Goal: Register for event/course

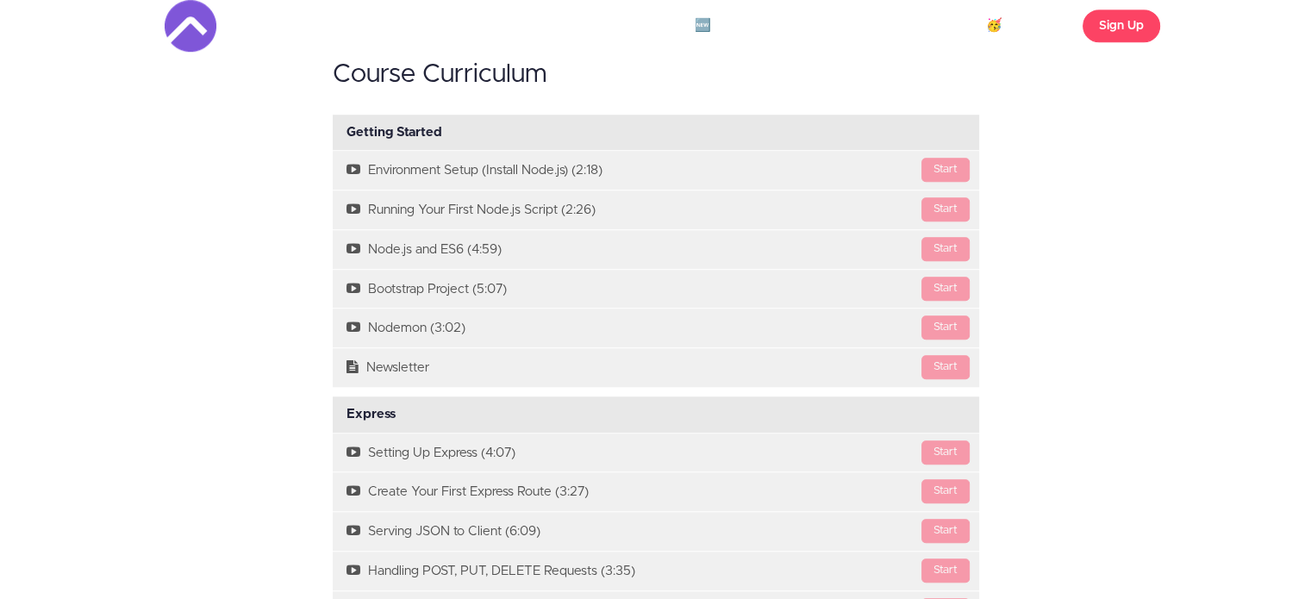
scroll to position [1266, 0]
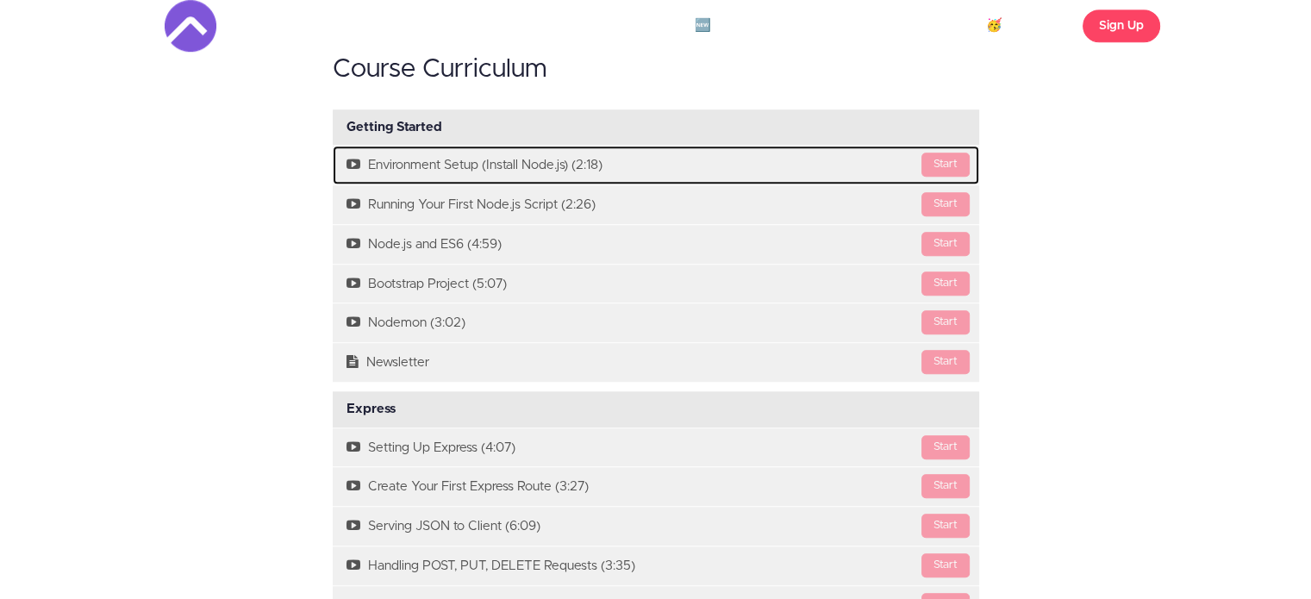
click at [958, 161] on div "Start" at bounding box center [945, 165] width 48 height 24
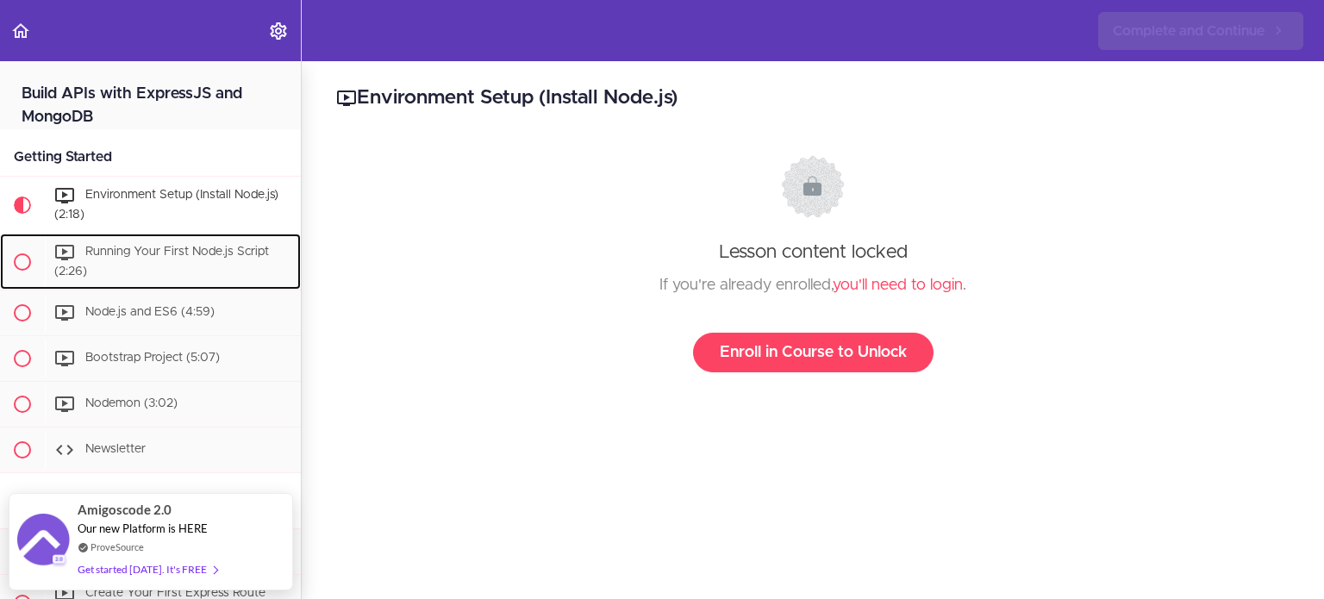
click at [140, 254] on span "Running Your First Node.js Script (2:26)" at bounding box center [161, 262] width 215 height 32
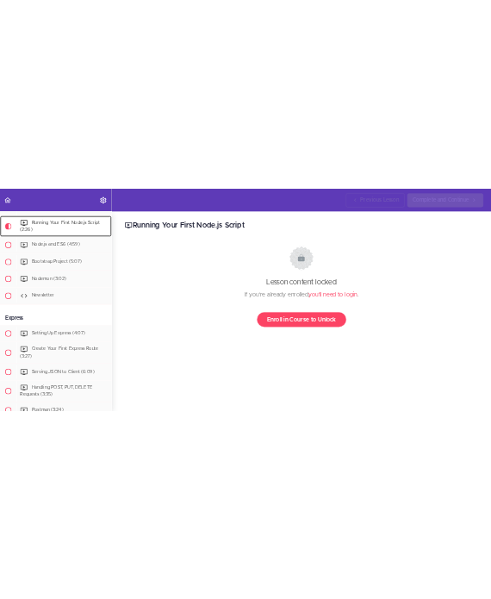
scroll to position [168, 0]
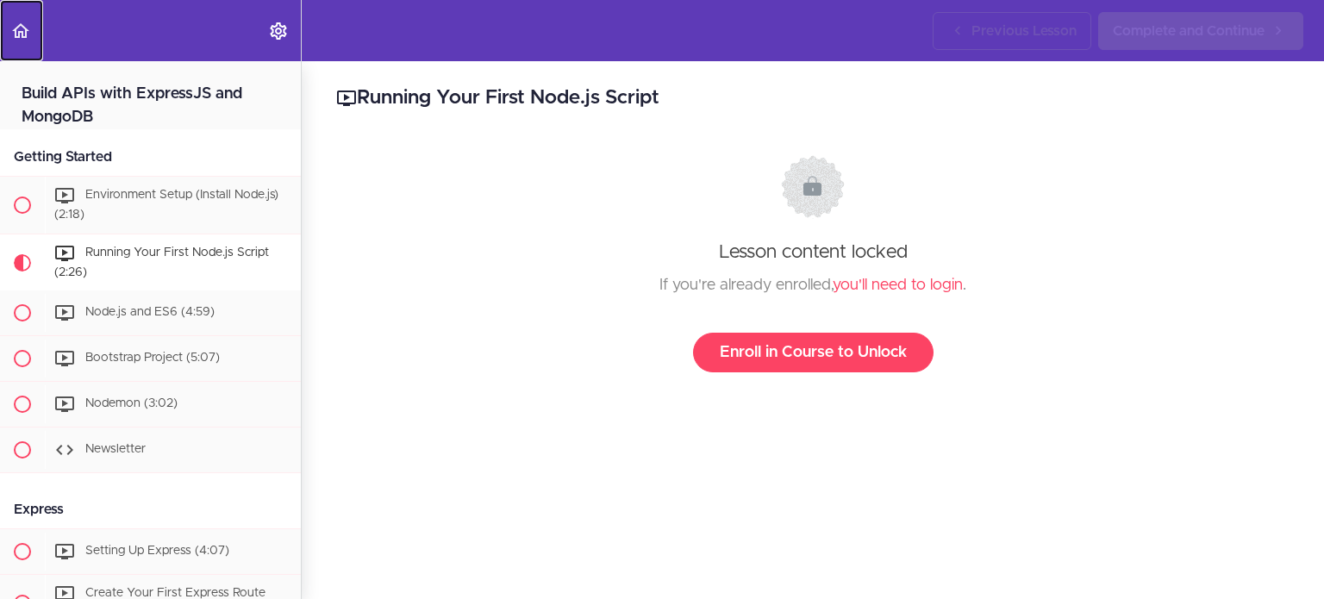
click at [22, 33] on use "Back to course curriculum" at bounding box center [20, 30] width 17 height 15
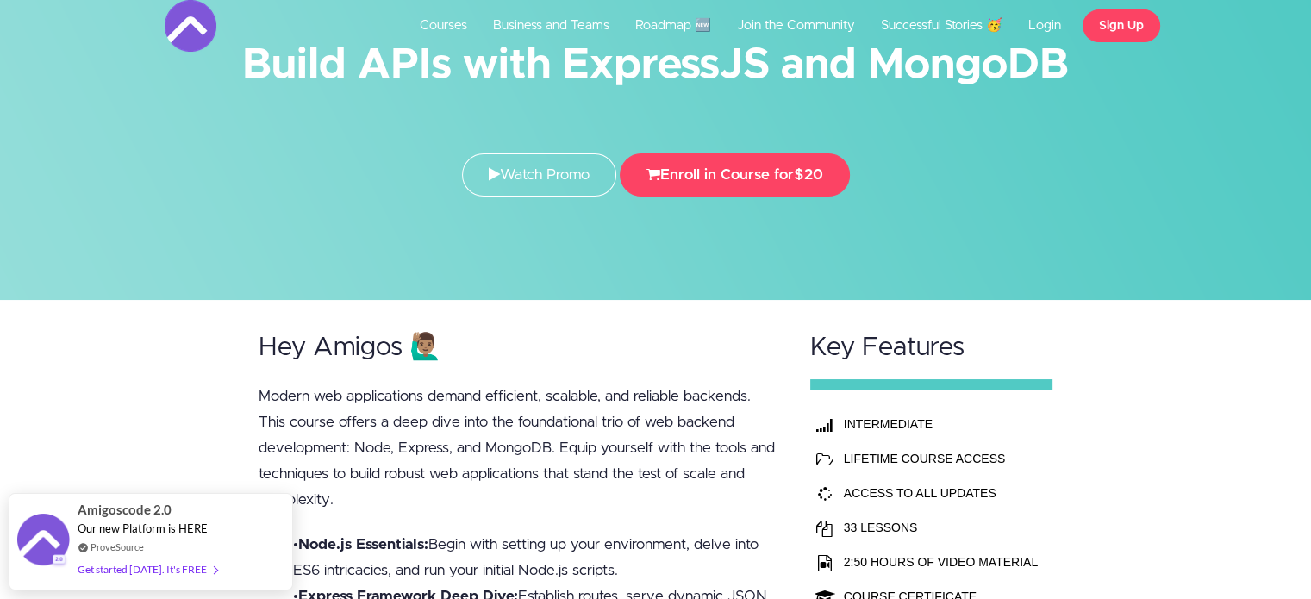
scroll to position [97, 0]
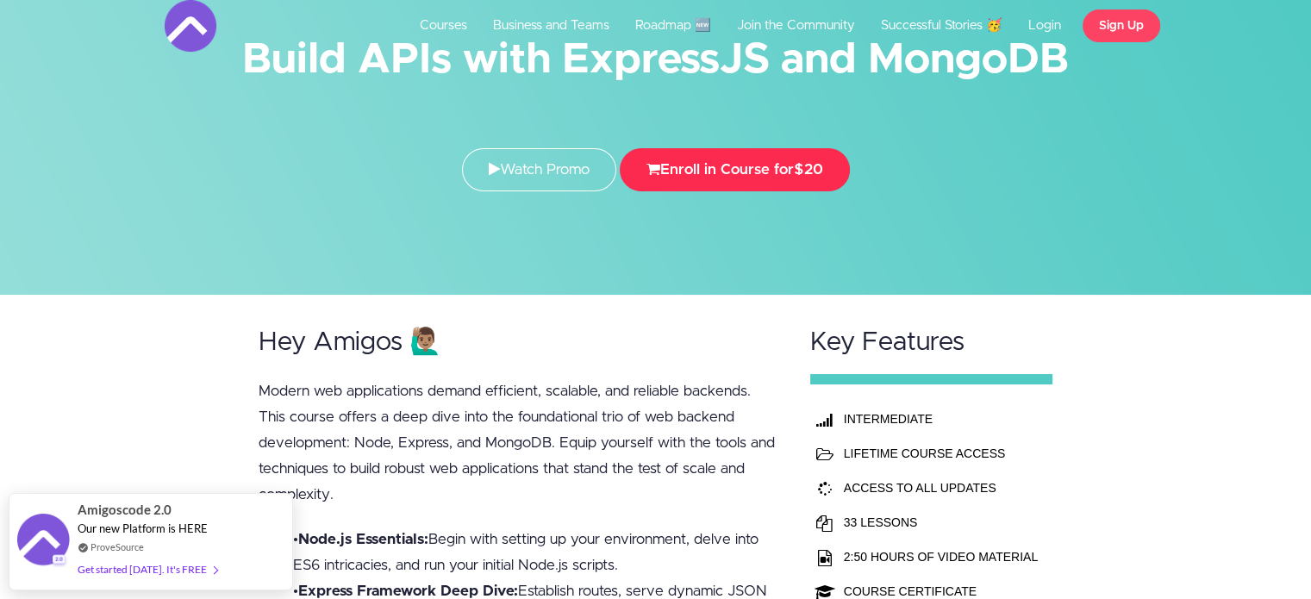
click at [788, 165] on button "Enroll in Course for $20" at bounding box center [735, 169] width 230 height 43
